Goal: Transaction & Acquisition: Obtain resource

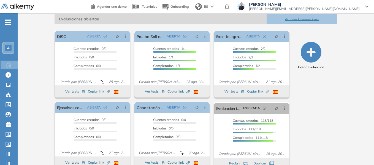
scroll to position [55, 0]
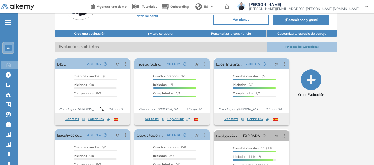
click at [7, 22] on icon "-" at bounding box center [8, 22] width 6 height 1
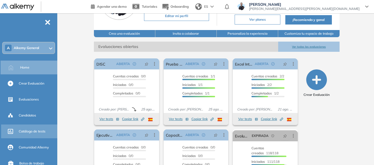
click at [35, 131] on span "Catálogo de tests" at bounding box center [32, 131] width 27 height 5
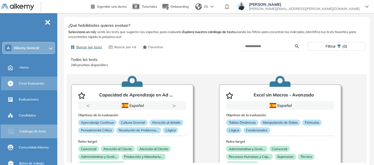
click at [35, 85] on span "Crear Evaluación" at bounding box center [32, 83] width 26 height 5
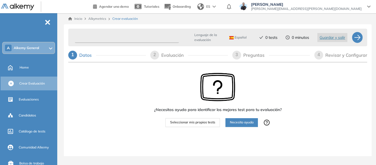
click at [95, 39] on input "text" at bounding box center [127, 37] width 104 height 11
type input "*********"
click at [194, 121] on span "Seleccionar mis propios tests" at bounding box center [192, 122] width 45 height 5
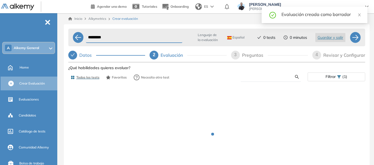
click at [265, 78] on input "text" at bounding box center [270, 76] width 50 height 5
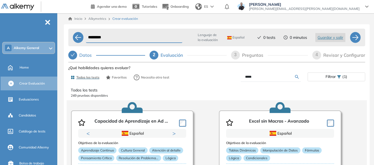
type input "*****"
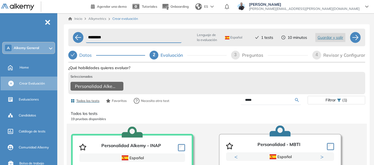
click at [257, 101] on form "*****" at bounding box center [271, 100] width 60 height 10
drag, startPoint x: 258, startPoint y: 102, endPoint x: 225, endPoint y: 111, distance: 33.9
click at [225, 111] on div "Ver preguntas de muestra Demo Experiencia Starter Validado undefined minutos Pr…" at bounding box center [216, 151] width 297 height 175
type input "*******"
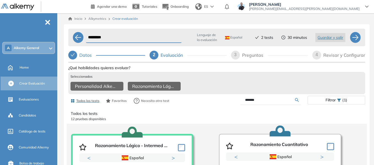
drag, startPoint x: 262, startPoint y: 104, endPoint x: 224, endPoint y: 110, distance: 38.6
click at [224, 110] on div "Ver preguntas de muestra Demo Experiencia Starter Validado undefined minutos Pr…" at bounding box center [216, 151] width 297 height 175
type input "******"
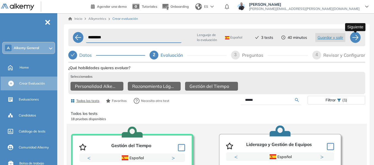
click at [354, 41] on div at bounding box center [355, 37] width 11 height 11
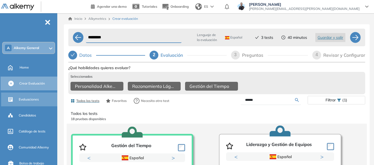
select select "*****"
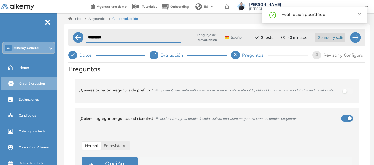
click at [63, 36] on div "Inicio Alkymetrics Crear evaluación ********* Lenguaje de la evaluación Español…" at bounding box center [216, 105] width 315 height 185
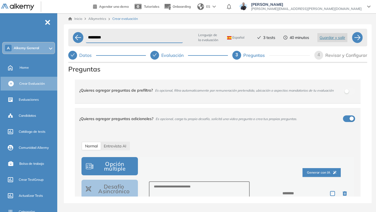
click at [65, 102] on div "********* Lenguaje de la evaluación Español Español Inglés Portugués 3 tests 40…" at bounding box center [218, 119] width 308 height 190
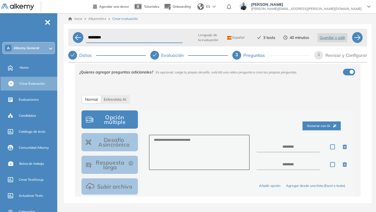
scroll to position [55, 0]
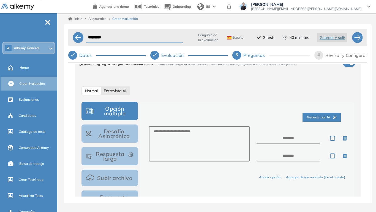
click at [121, 89] on span "Entrevista AI" at bounding box center [115, 90] width 23 height 5
select select "***"
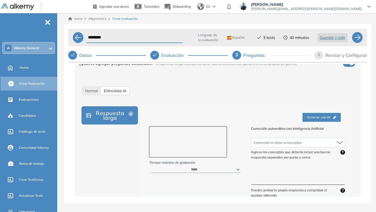
click at [166, 136] on textarea at bounding box center [188, 141] width 78 height 31
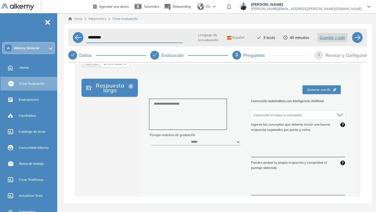
click at [261, 147] on textarea at bounding box center [298, 147] width 94 height 21
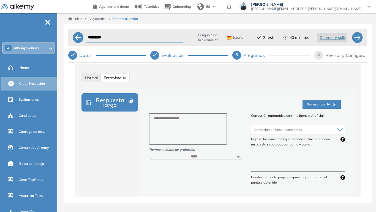
scroll to position [55, 0]
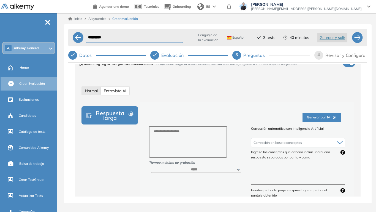
click at [96, 91] on span "Normal" at bounding box center [91, 90] width 13 height 5
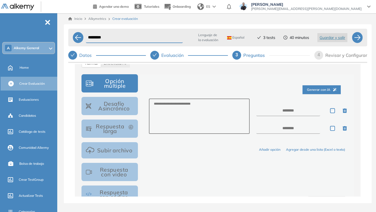
scroll to position [110, 0]
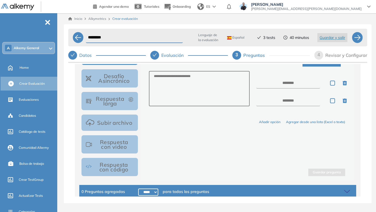
click at [119, 148] on button "Respuesta con video" at bounding box center [110, 144] width 56 height 18
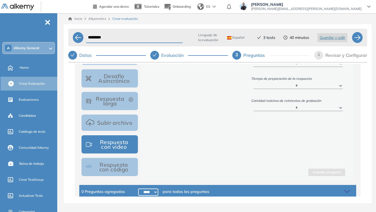
click at [114, 123] on button "Subir archivo" at bounding box center [110, 122] width 56 height 16
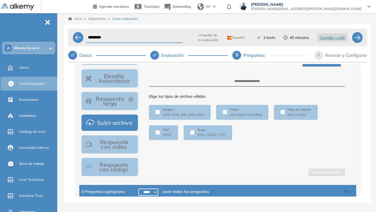
scroll to position [112, 0]
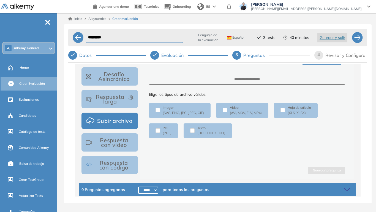
click at [105, 99] on button "Respuesta larga" at bounding box center [110, 99] width 56 height 18
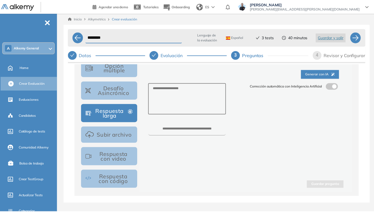
scroll to position [85, 0]
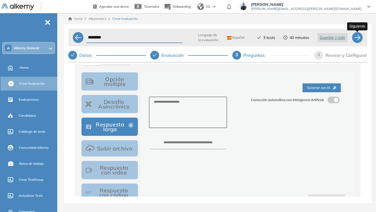
click at [361, 42] on div at bounding box center [357, 37] width 11 height 11
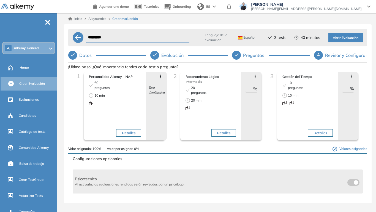
drag, startPoint x: 246, startPoint y: 87, endPoint x: 254, endPoint y: 89, distance: 7.8
click at [254, 89] on div "** %" at bounding box center [251, 88] width 12 height 7
type input "**"
drag, startPoint x: 342, startPoint y: 90, endPoint x: 348, endPoint y: 90, distance: 6.4
click at [348, 90] on div "** %" at bounding box center [348, 88] width 12 height 7
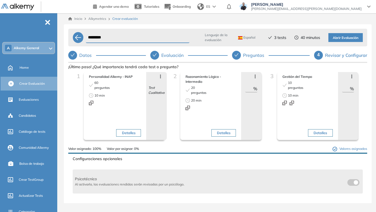
type input "**"
click at [345, 38] on span "Abrir Evaluación" at bounding box center [346, 37] width 26 height 5
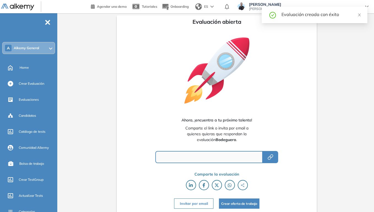
type input "**********"
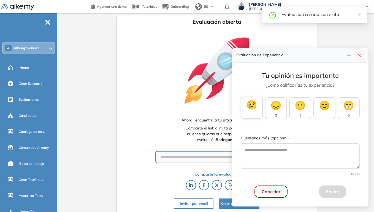
scroll to position [1, 0]
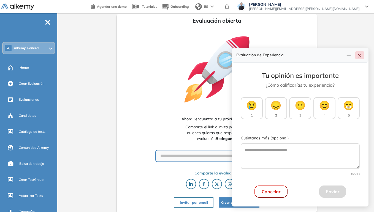
click at [360, 57] on icon "close" at bounding box center [360, 55] width 4 height 4
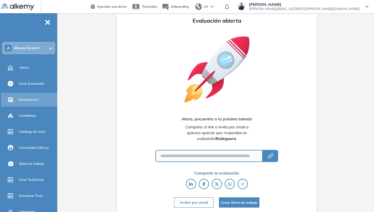
click at [35, 101] on span "Evaluaciones" at bounding box center [29, 99] width 20 height 5
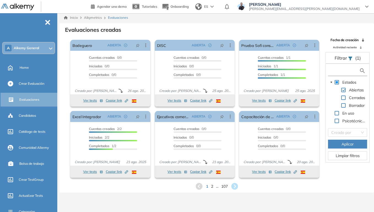
click at [340, 71] on input "text" at bounding box center [344, 71] width 30 height 6
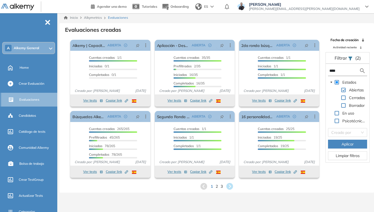
type input "****"
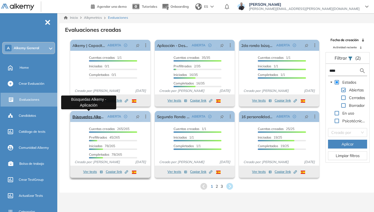
click at [96, 114] on link "Búsquedas Alkemy - Aplicación" at bounding box center [88, 116] width 33 height 11
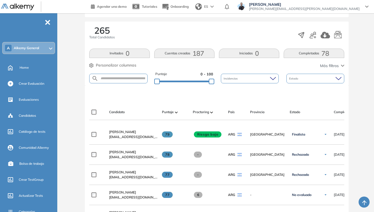
scroll to position [110, 0]
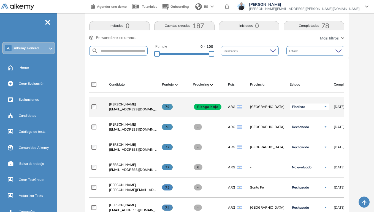
click at [123, 106] on span "Stefano Trento" at bounding box center [122, 104] width 27 height 4
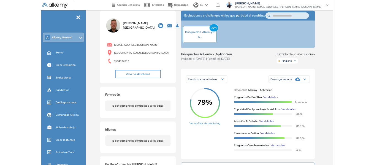
scroll to position [28, 0]
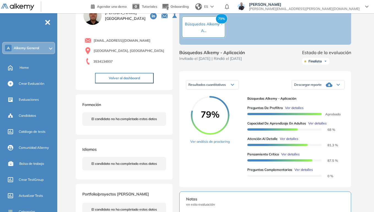
click at [338, 86] on icon at bounding box center [338, 84] width 3 height 2
click at [323, 107] on li "Descargar informe resumido" at bounding box center [314, 105] width 41 height 6
click at [188, 20] on div "79% Búsquedas Alkemy - A..." at bounding box center [204, 27] width 44 height 22
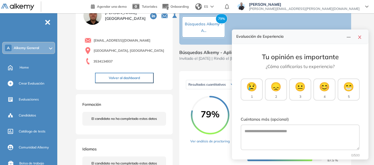
click at [360, 21] on div "Duración : 00:00:00 Cantidad de preguntas: Correcta Parcialmente correcta Incor…" at bounding box center [217, 158] width 286 height 323
click at [360, 38] on icon "close" at bounding box center [360, 37] width 4 height 4
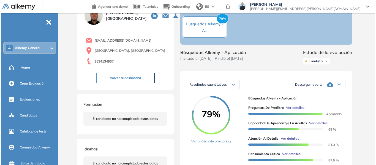
scroll to position [55, 0]
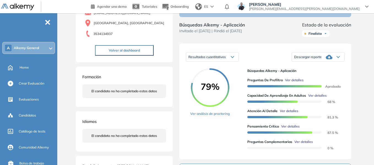
click at [319, 98] on span "Ver detalles" at bounding box center [317, 95] width 18 height 5
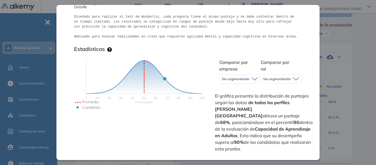
scroll to position [110, 0]
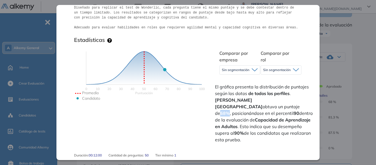
drag, startPoint x: 274, startPoint y: 100, endPoint x: 281, endPoint y: 100, distance: 7.4
click at [230, 110] on strong "68%" at bounding box center [225, 113] width 10 height 6
click at [254, 69] on icon at bounding box center [255, 70] width 6 height 4
click at [230, 93] on li "Alkemy" at bounding box center [227, 92] width 11 height 6
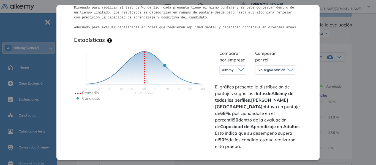
click at [269, 69] on span "Sin segmentación" at bounding box center [272, 70] width 28 height 4
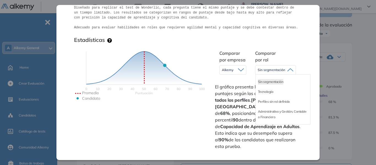
click at [266, 92] on li "Tecnología" at bounding box center [265, 92] width 15 height 6
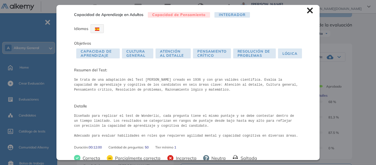
scroll to position [0, 0]
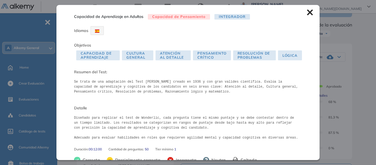
click at [302, 13] on div "Capacidad de Aprendizaje en Adultos Capacidad de Pensamiento Integrador Idiomas…" at bounding box center [187, 82] width 263 height 155
click at [307, 13] on icon at bounding box center [310, 13] width 6 height 6
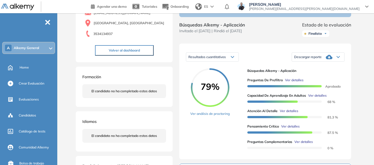
click at [326, 98] on span "Ver detalles" at bounding box center [317, 95] width 18 height 5
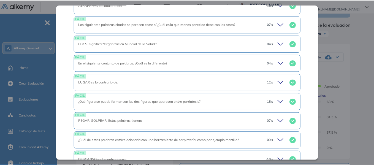
scroll to position [331, 0]
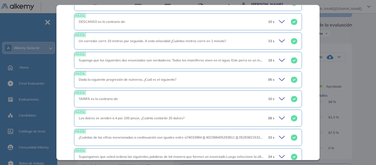
click at [367, 87] on div "Inicio Alkymetrics Evaluaciones Dashboard Candidato Capacidad de Aprendizaje en…" at bounding box center [217, 131] width 317 height 347
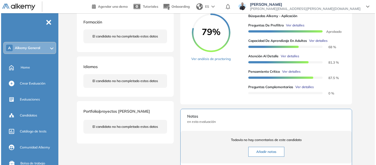
scroll to position [110, 0]
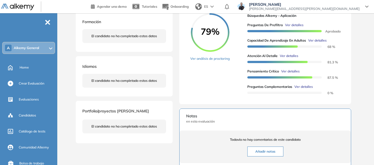
click at [314, 43] on span "Ver detalles" at bounding box center [317, 40] width 18 height 5
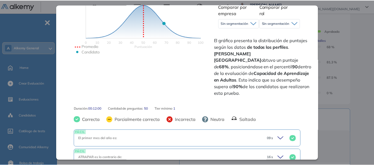
scroll to position [130, 0]
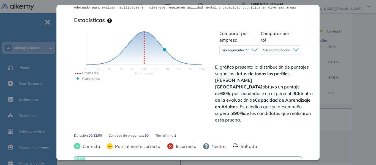
click at [253, 48] on icon at bounding box center [255, 50] width 6 height 4
click at [220, 79] on ul "Sin segmentación Alkemy" at bounding box center [240, 67] width 40 height 25
click at [221, 85] on span "El gráfico presenta la distribución de puntajes según los datos de todos los pe…" at bounding box center [264, 93] width 99 height 59
drag, startPoint x: 274, startPoint y: 81, endPoint x: 286, endPoint y: 82, distance: 11.3
click at [286, 82] on span "El gráfico presenta la distribución de puntajes según los datos de todos los pe…" at bounding box center [264, 93] width 99 height 59
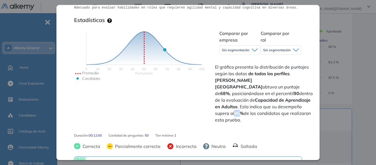
drag, startPoint x: 220, startPoint y: 106, endPoint x: 227, endPoint y: 108, distance: 7.2
click at [234, 110] on strong "90%" at bounding box center [239, 113] width 10 height 6
click at [367, 63] on div "Inicio Alkymetrics Evaluaciones Dashboard Candidato Capacidad de Aprendizaje en…" at bounding box center [217, 76] width 317 height 347
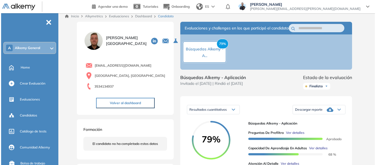
scroll to position [0, 0]
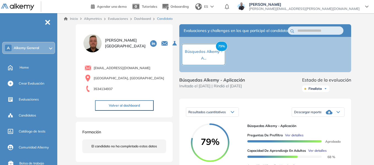
click at [144, 20] on link "Dashboard" at bounding box center [142, 19] width 17 height 4
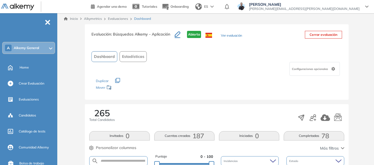
click at [132, 56] on span "Estadísticas" at bounding box center [133, 57] width 22 height 6
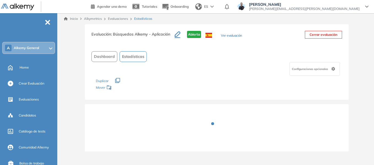
click at [131, 56] on span "Estadísticas" at bounding box center [133, 57] width 22 height 6
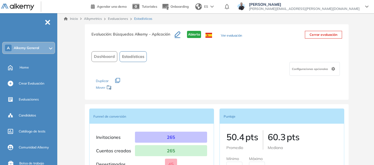
click at [75, 19] on link "Inicio" at bounding box center [71, 18] width 14 height 5
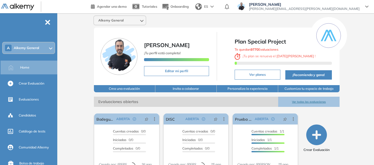
scroll to position [28, 0]
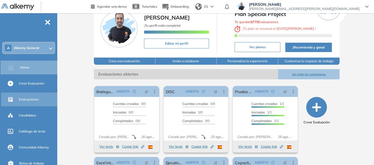
click at [30, 100] on span "Evaluaciones" at bounding box center [29, 99] width 20 height 5
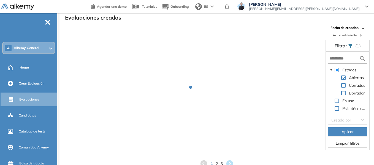
scroll to position [13, 0]
click at [344, 60] on input "text" at bounding box center [344, 59] width 30 height 6
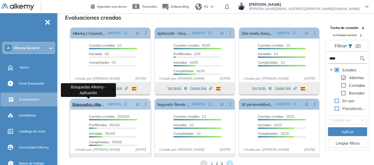
type input "****"
click at [86, 107] on link "Búsquedas Alkemy - Aplicación" at bounding box center [88, 104] width 33 height 11
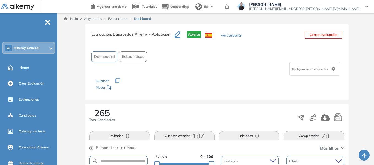
scroll to position [83, 0]
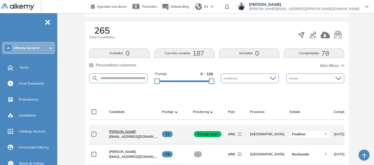
click at [127, 134] on span "Stefano Trento" at bounding box center [122, 131] width 27 height 4
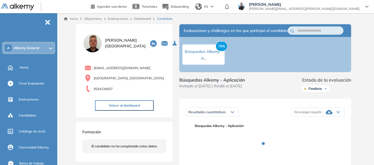
scroll to position [55, 0]
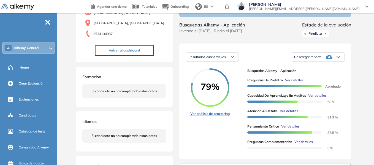
click at [214, 116] on link "Ver análisis de proctoring" at bounding box center [209, 113] width 39 height 5
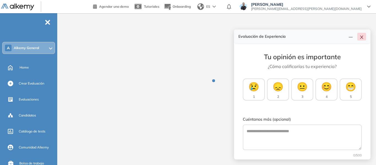
click at [361, 35] on icon "close" at bounding box center [362, 37] width 4 height 4
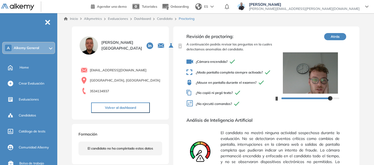
click at [75, 20] on link "Inicio" at bounding box center [71, 18] width 14 height 5
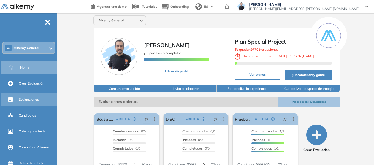
click at [34, 98] on span "Evaluaciones" at bounding box center [29, 99] width 20 height 5
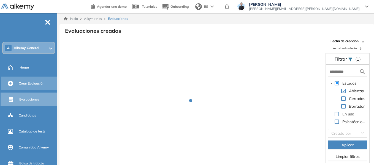
click at [26, 82] on span "Crear Evaluación" at bounding box center [32, 83] width 26 height 5
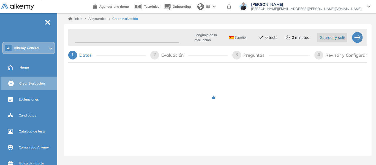
click at [113, 39] on input "text" at bounding box center [127, 37] width 104 height 11
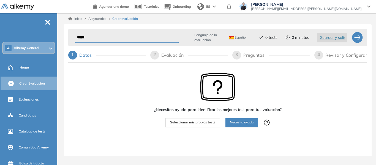
type input "*****"
click at [202, 125] on span "Seleccionar mis propios tests" at bounding box center [192, 122] width 45 height 5
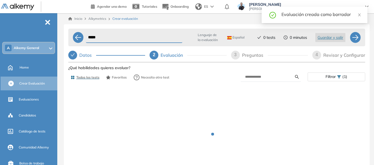
click at [251, 56] on div "Preguntas" at bounding box center [255, 55] width 26 height 9
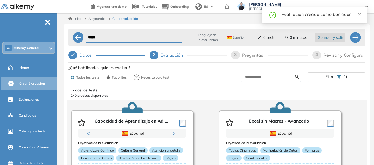
select select "*****"
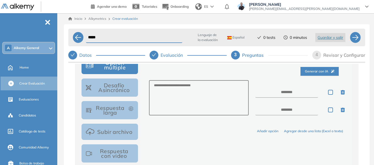
scroll to position [110, 0]
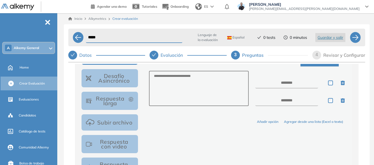
click at [112, 102] on button "Respuesta larga" at bounding box center [110, 101] width 56 height 18
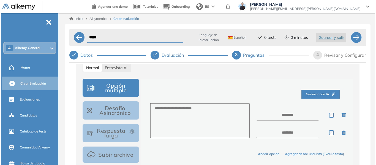
scroll to position [83, 0]
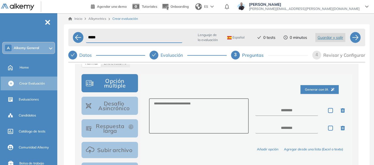
click at [111, 128] on button "Respuesta larga" at bounding box center [110, 128] width 56 height 18
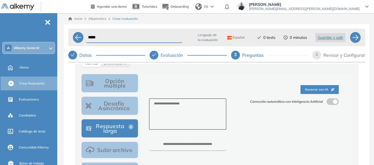
click at [330, 101] on span at bounding box center [329, 100] width 4 height 4
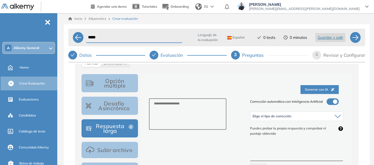
click at [311, 91] on span "Generar con IA" at bounding box center [319, 89] width 29 height 5
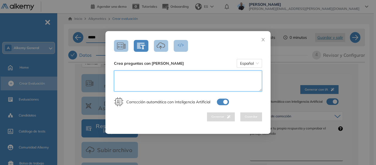
click at [178, 81] on textarea at bounding box center [188, 81] width 148 height 21
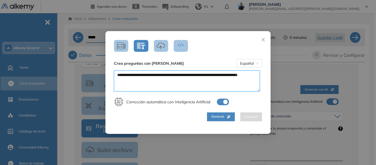
type textarea "**********"
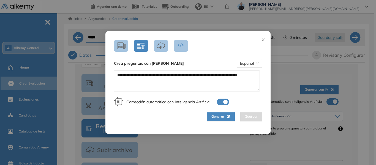
click at [219, 117] on span "Generar" at bounding box center [221, 116] width 19 height 5
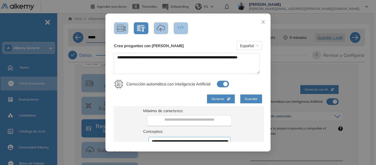
scroll to position [55, 0]
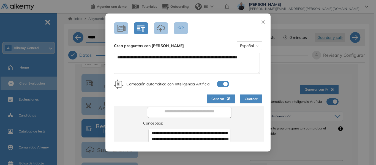
click at [247, 100] on span "Guardar" at bounding box center [251, 98] width 13 height 5
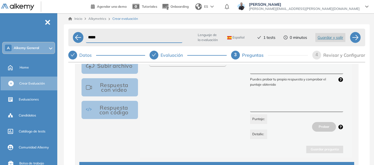
scroll to position [33, 0]
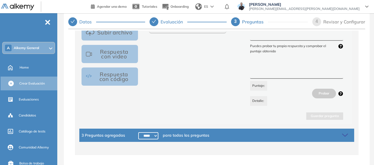
click at [345, 134] on icon at bounding box center [345, 135] width 6 height 2
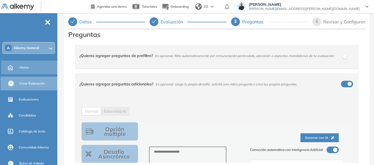
scroll to position [0, 0]
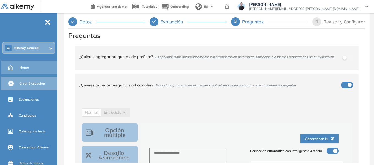
click at [28, 68] on span "Home" at bounding box center [24, 67] width 9 height 5
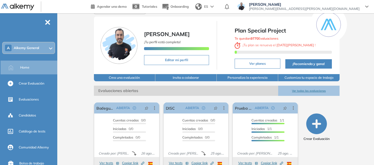
scroll to position [28, 0]
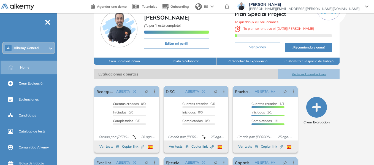
click at [52, 48] on div "A Alkemy General" at bounding box center [29, 47] width 52 height 11
click at [74, 43] on div "Alkemy General Miguel Gomez ¡Tu perfil está completo! Editar mi perfil Plan Spe…" at bounding box center [216, 108] width 315 height 245
click at [198, 59] on button "Invita a colaborar" at bounding box center [185, 61] width 61 height 7
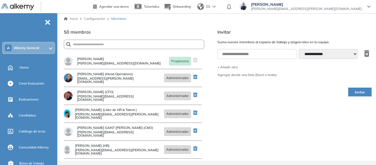
click at [324, 53] on select "**********" at bounding box center [328, 54] width 59 height 10
click at [25, 66] on span "Home" at bounding box center [24, 67] width 9 height 5
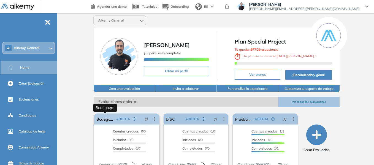
click at [106, 119] on link "Bodeguero" at bounding box center [105, 118] width 18 height 11
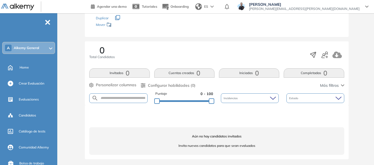
scroll to position [64, 0]
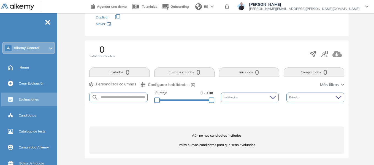
click at [37, 101] on span "Evaluaciones" at bounding box center [29, 99] width 20 height 5
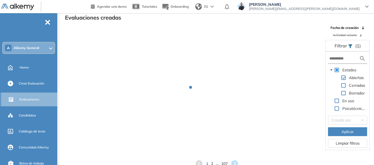
scroll to position [13, 0]
click at [351, 59] on input "text" at bounding box center [344, 59] width 30 height 6
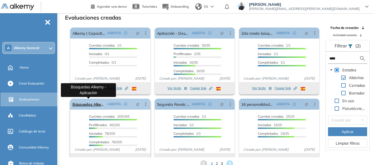
type input "****"
click at [93, 104] on link "Búsquedas Alkemy - Aplicación" at bounding box center [88, 104] width 33 height 11
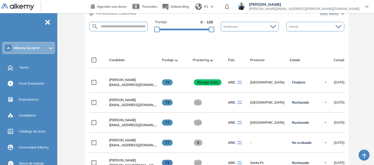
scroll to position [138, 0]
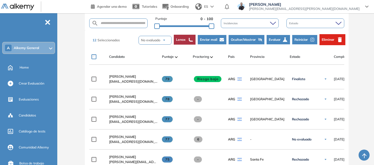
click at [252, 41] on span "Ocultar/Mostrar" at bounding box center [243, 39] width 25 height 5
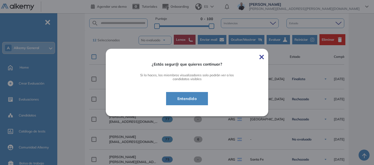
click at [197, 98] on span "Entendido" at bounding box center [187, 98] width 28 height 7
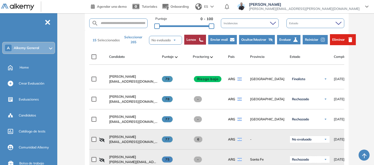
click at [263, 39] on span "Ocultar/Mostrar" at bounding box center [253, 39] width 25 height 5
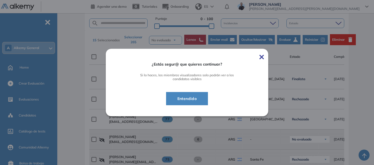
click at [181, 101] on span "Entendido" at bounding box center [187, 98] width 28 height 7
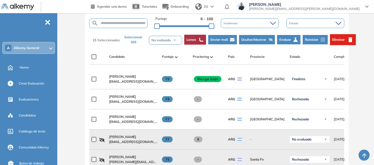
click at [258, 39] on div "15 Seleccionados Seleccionar 265 No evaluado No evaluado Evaluado A entrevistar…" at bounding box center [217, 39] width 255 height 17
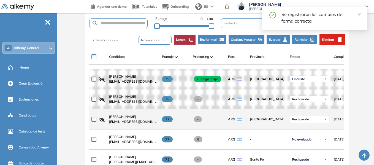
click at [94, 118] on div at bounding box center [93, 119] width 4 height 14
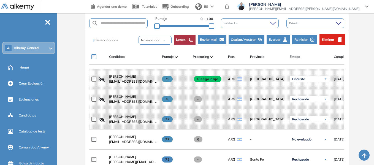
click at [250, 41] on span "Ocultar/Mostrar" at bounding box center [243, 39] width 25 height 5
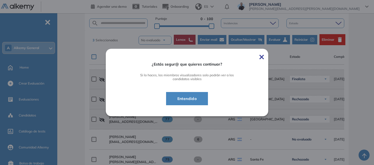
click at [193, 98] on span "Entendido" at bounding box center [187, 98] width 28 height 7
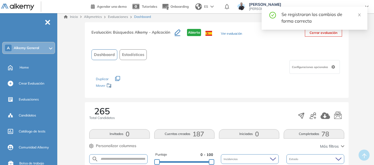
scroll to position [0, 0]
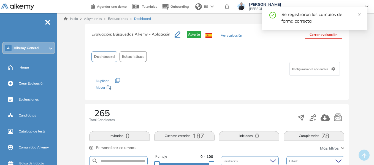
click at [36, 47] on span "Alkemy General" at bounding box center [26, 48] width 25 height 4
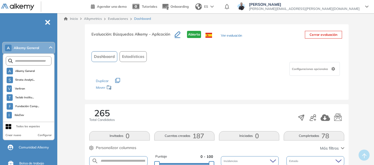
click at [48, 20] on span "-" at bounding box center [48, 22] width 6 height 4
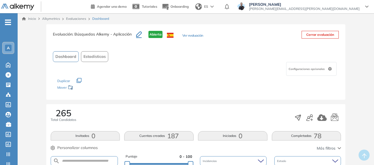
click at [5, 22] on icon "-" at bounding box center [8, 22] width 6 height 1
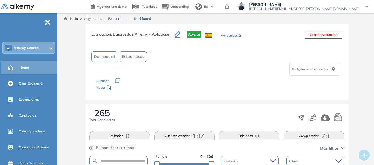
click at [26, 69] on span "Home" at bounding box center [24, 67] width 9 height 5
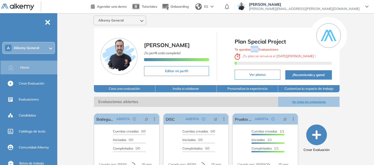
drag, startPoint x: 251, startPoint y: 50, endPoint x: 259, endPoint y: 49, distance: 7.4
click at [259, 49] on span "Te quedan 9770 Evaluaciones" at bounding box center [257, 49] width 44 height 4
click at [258, 49] on b "9770" at bounding box center [255, 49] width 8 height 4
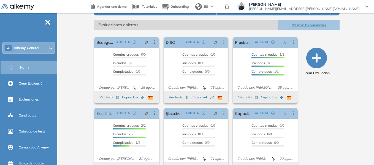
scroll to position [83, 0]
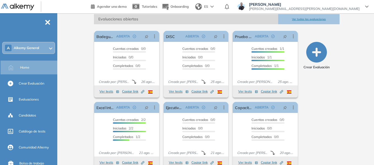
click at [51, 48] on icon at bounding box center [50, 48] width 3 height 2
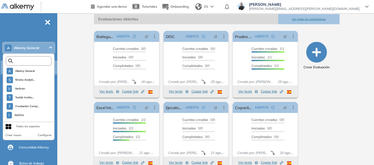
click at [43, 60] on input "text" at bounding box center [30, 61] width 34 height 4
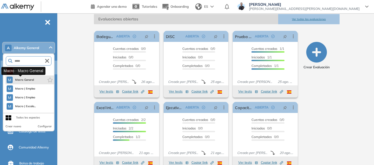
type input "*****"
click at [31, 78] on span "Macro General" at bounding box center [24, 80] width 19 height 4
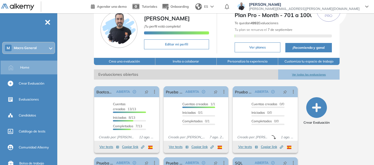
scroll to position [92, 0]
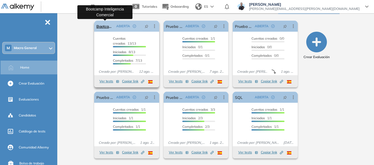
click at [108, 26] on link "Bootcamp Inteligencia Comercial" at bounding box center [105, 26] width 18 height 11
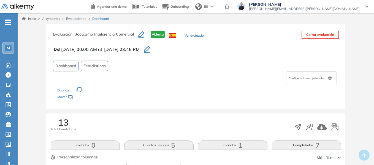
click at [10, 46] on span "M" at bounding box center [8, 48] width 3 height 4
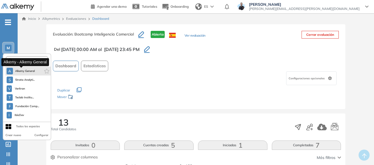
click at [25, 71] on span "Alkemy General" at bounding box center [25, 71] width 20 height 4
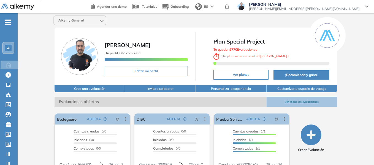
click at [7, 46] on span "A" at bounding box center [8, 48] width 3 height 4
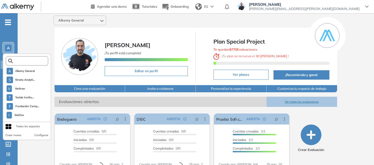
click at [25, 61] on input "text" at bounding box center [29, 61] width 32 height 4
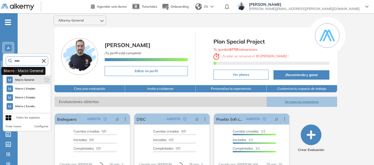
type input "*****"
click at [31, 80] on span "Macro General" at bounding box center [24, 80] width 19 height 4
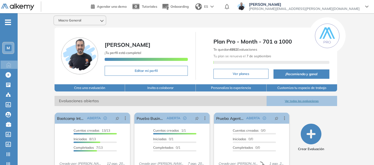
click at [9, 48] on span "M" at bounding box center [8, 48] width 3 height 4
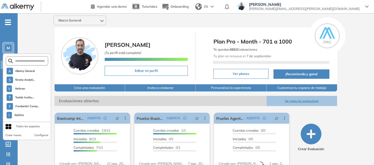
click at [42, 28] on div "Macro General Miguel Gomez ¡Tu perfil está completo! Editar mi perfil Plan Pro …" at bounding box center [196, 135] width 356 height 244
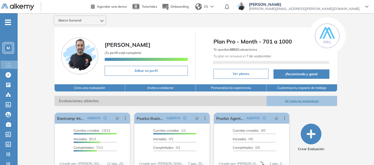
click at [10, 23] on span "-" at bounding box center [8, 22] width 6 height 4
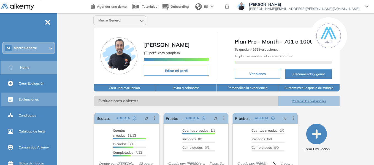
click at [29, 98] on span "Evaluaciones" at bounding box center [29, 99] width 20 height 5
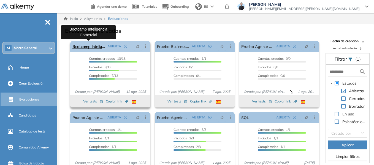
click at [89, 46] on link "Bootcamp Inteligencia Comercial" at bounding box center [88, 46] width 33 height 11
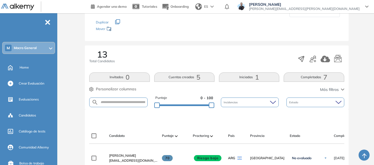
scroll to position [110, 0]
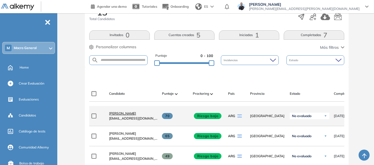
click at [126, 115] on span "Maria Belen Valdiviezo" at bounding box center [122, 113] width 27 height 4
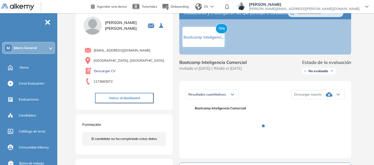
scroll to position [55, 0]
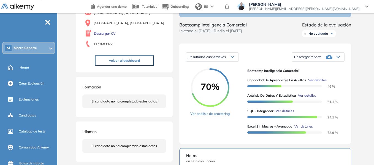
click at [343, 60] on div "Descargar reporte" at bounding box center [318, 57] width 52 height 11
